Goal: Information Seeking & Learning: Learn about a topic

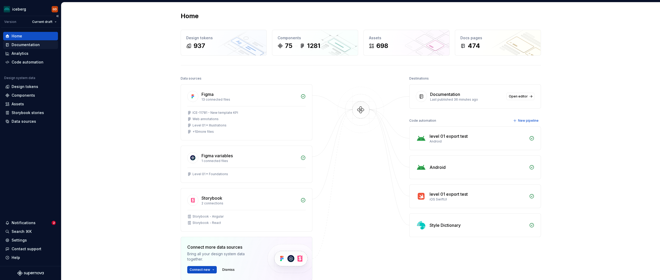
click at [49, 47] on div "Documentation" at bounding box center [30, 44] width 51 height 5
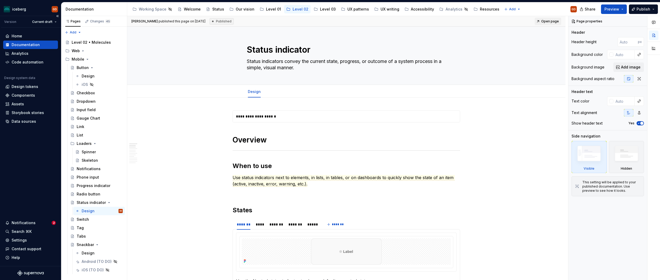
type textarea "*"
click at [28, 86] on div "Design tokens" at bounding box center [25, 86] width 27 height 5
